Goal: Find specific page/section: Find specific page/section

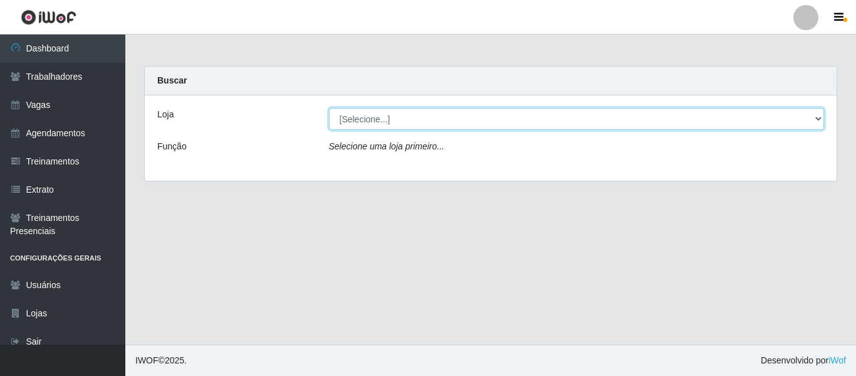
click at [341, 119] on select "[Selecione...] Varejão Supermercados" at bounding box center [577, 119] width 496 height 22
select select "237"
click at [329, 108] on select "[Selecione...] Varejão Supermercados" at bounding box center [577, 119] width 496 height 22
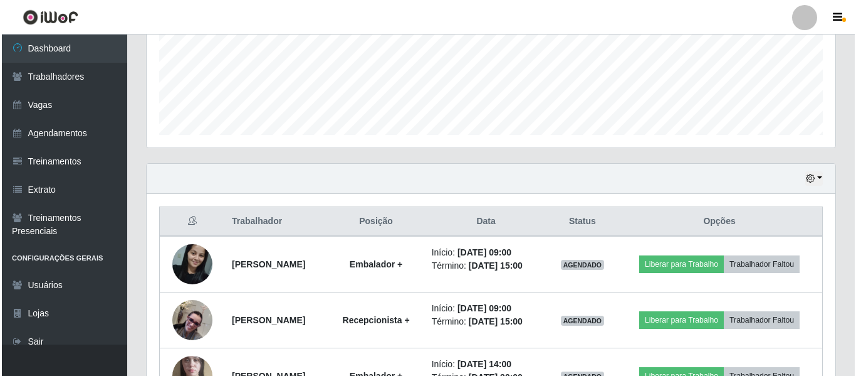
scroll to position [401, 0]
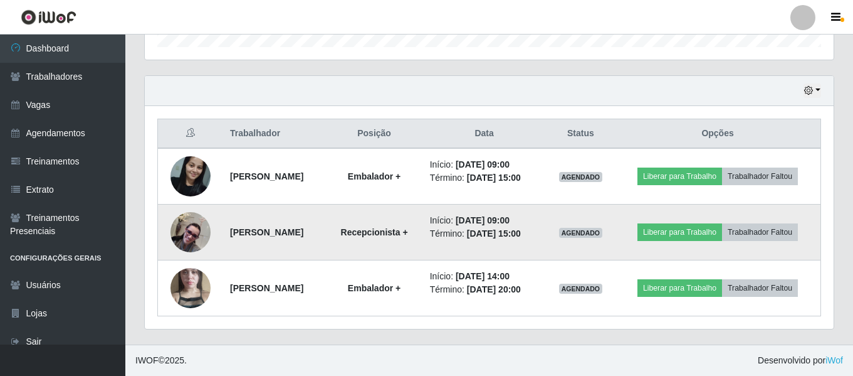
click at [191, 228] on img at bounding box center [191, 232] width 40 height 40
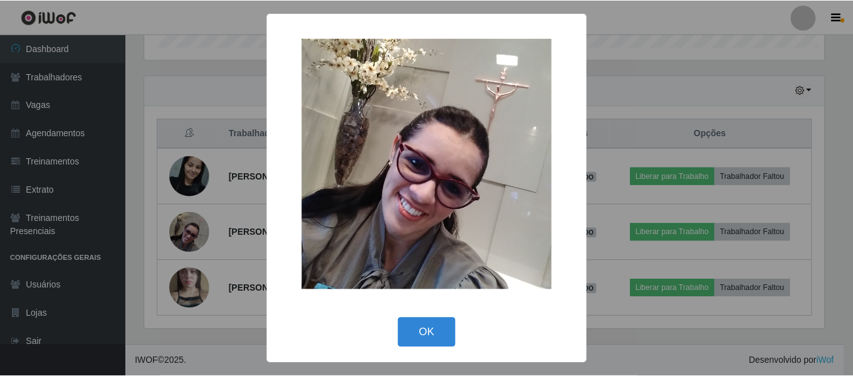
scroll to position [260, 683]
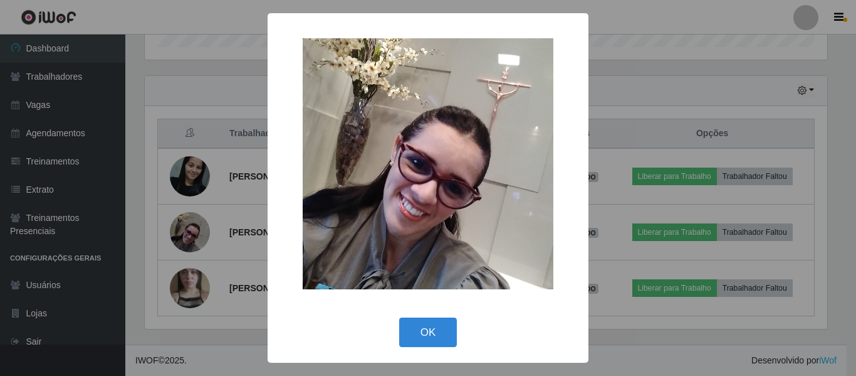
click at [188, 227] on div "× OK Cancel" at bounding box center [428, 188] width 856 height 376
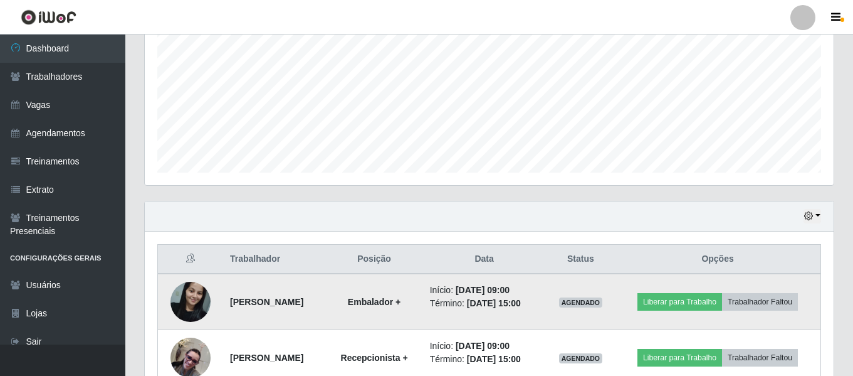
scroll to position [213, 0]
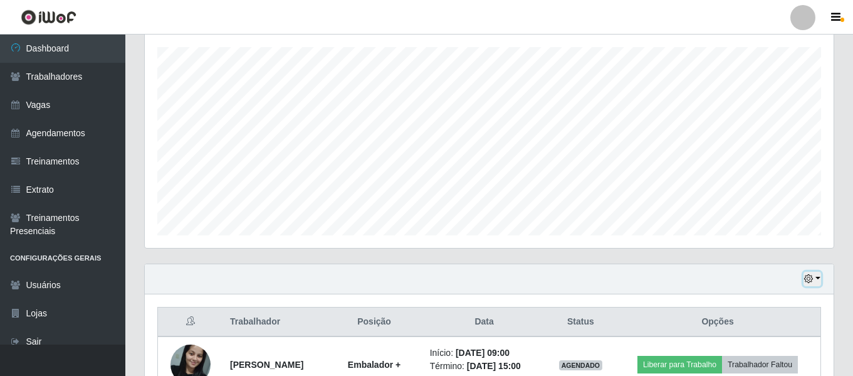
click at [820, 277] on button "button" at bounding box center [813, 278] width 18 height 14
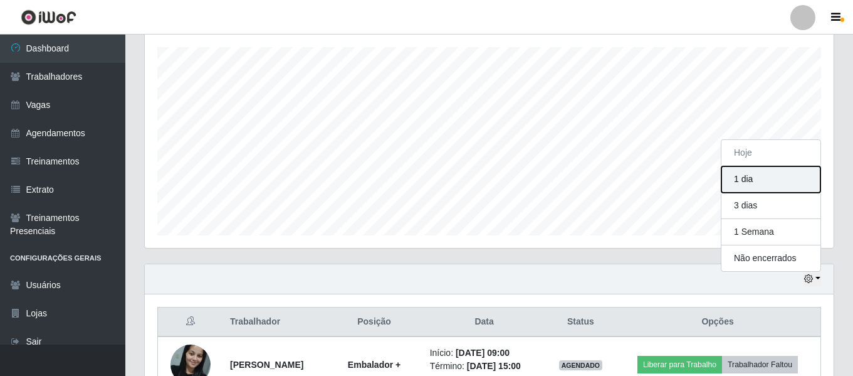
click at [769, 172] on button "1 dia" at bounding box center [771, 179] width 99 height 26
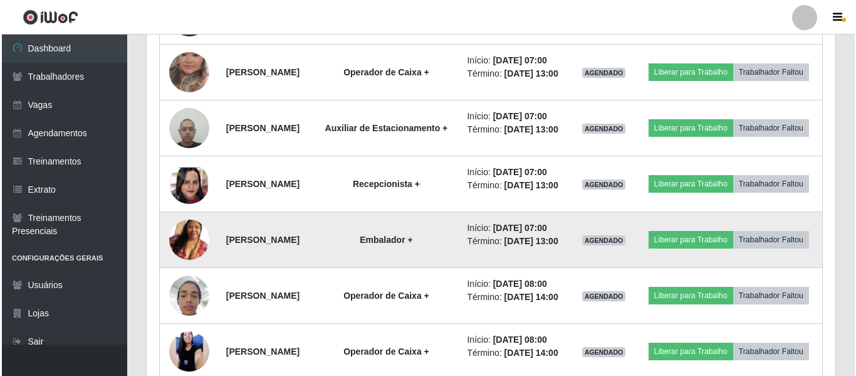
scroll to position [735, 0]
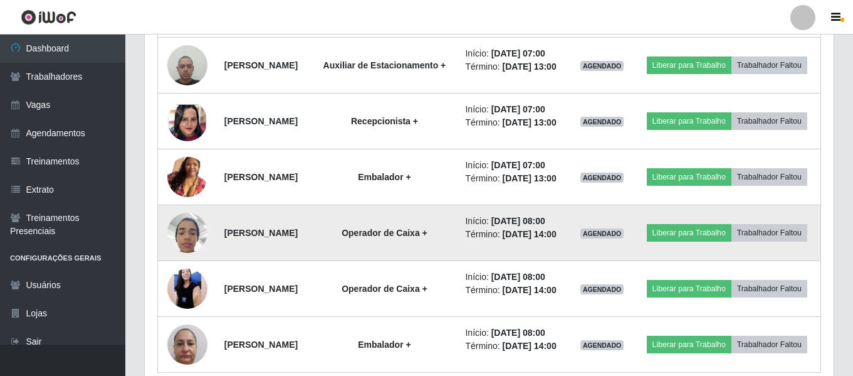
click at [186, 259] on img at bounding box center [187, 232] width 40 height 53
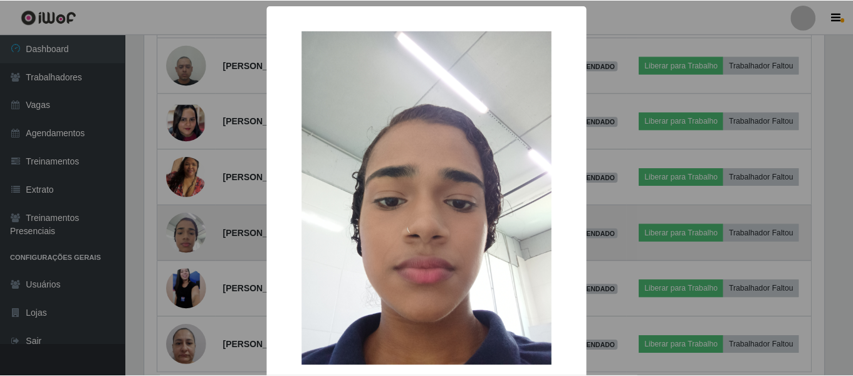
scroll to position [260, 683]
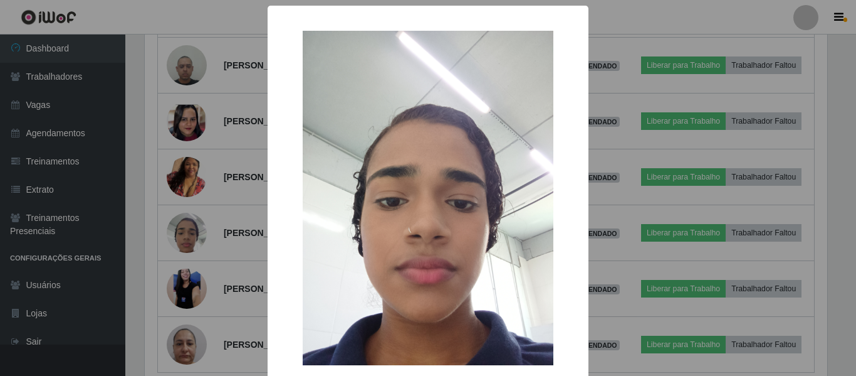
click at [228, 313] on div "× OK Cancel" at bounding box center [428, 188] width 856 height 376
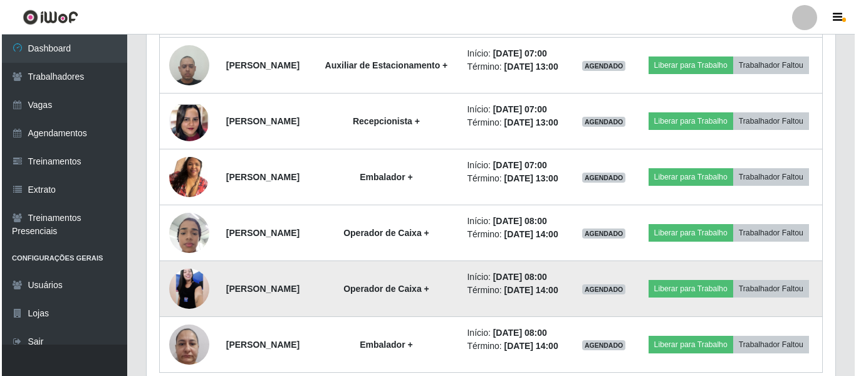
scroll to position [798, 0]
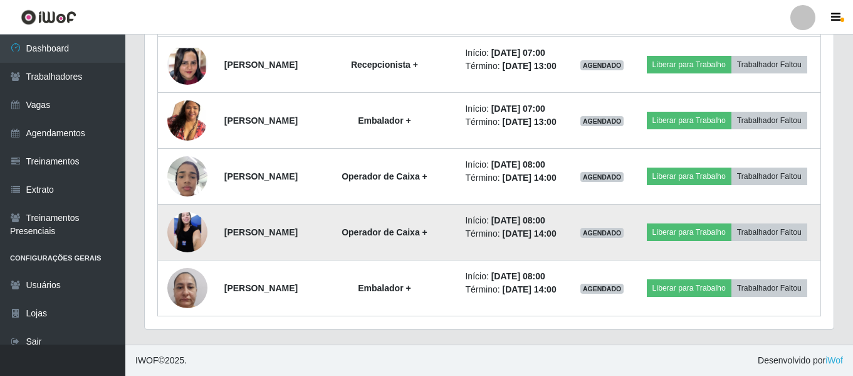
click at [189, 276] on img at bounding box center [187, 231] width 40 height 89
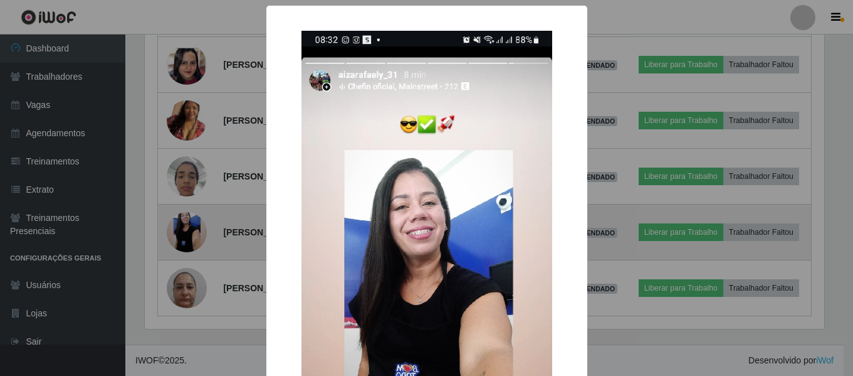
scroll to position [260, 683]
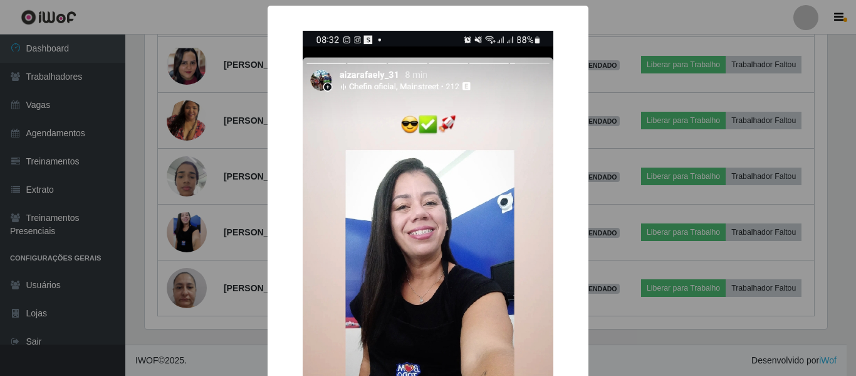
click at [191, 308] on div "× OK Cancel" at bounding box center [428, 188] width 856 height 376
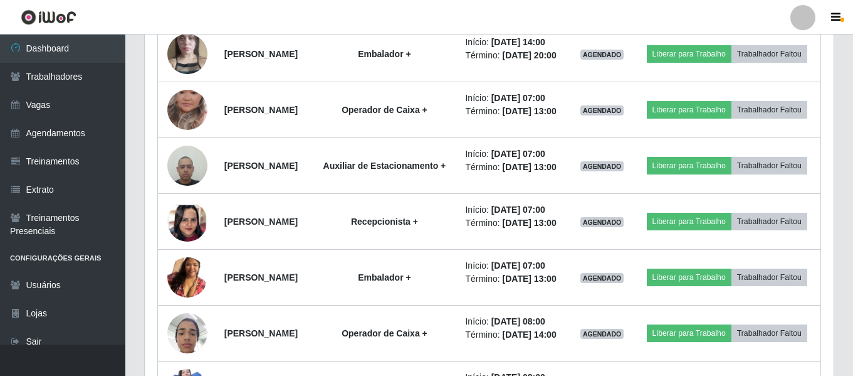
scroll to position [510, 0]
